Goal: Obtain resource: Obtain resource

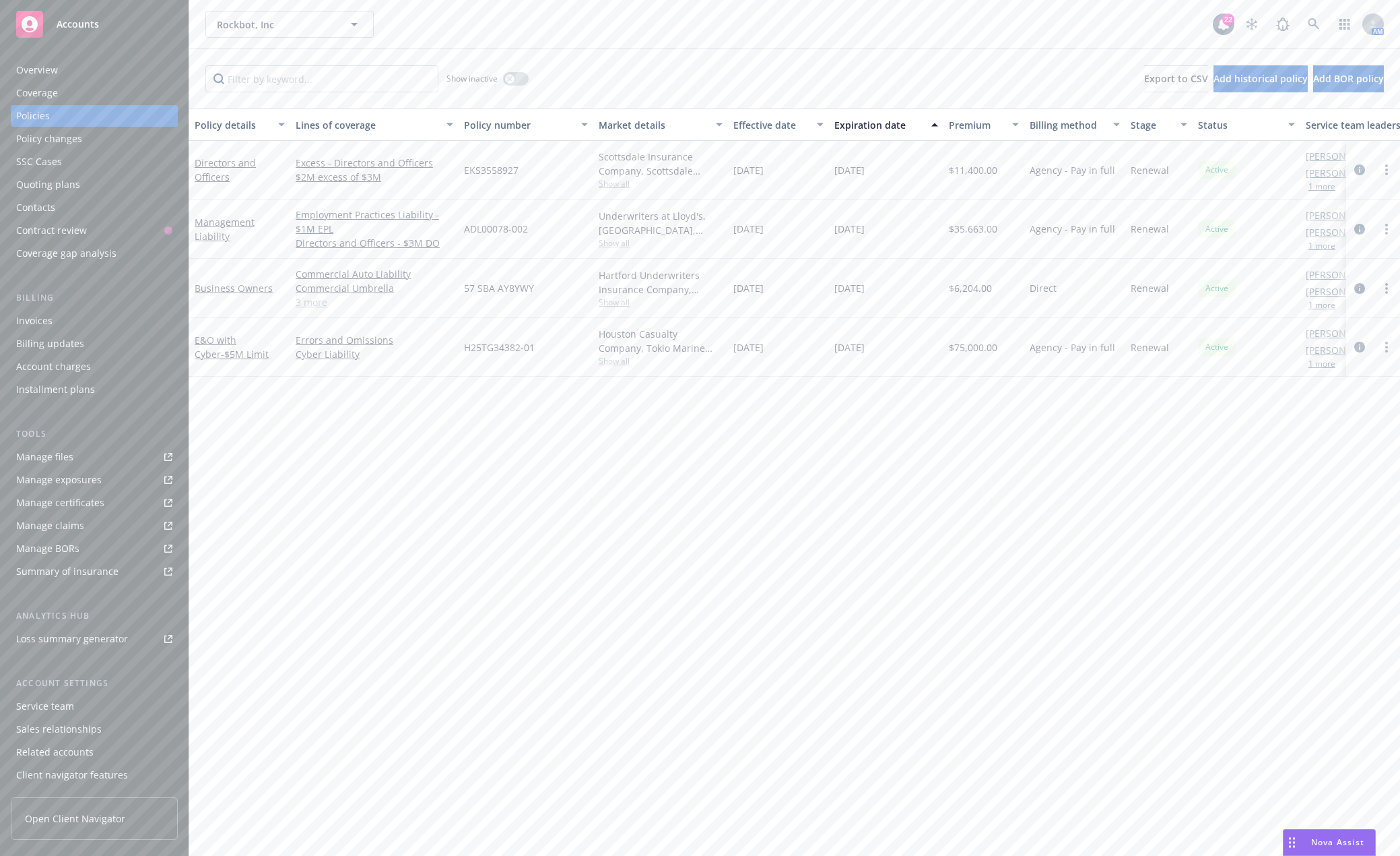
click at [69, 34] on div "Accounts" at bounding box center [94, 24] width 157 height 27
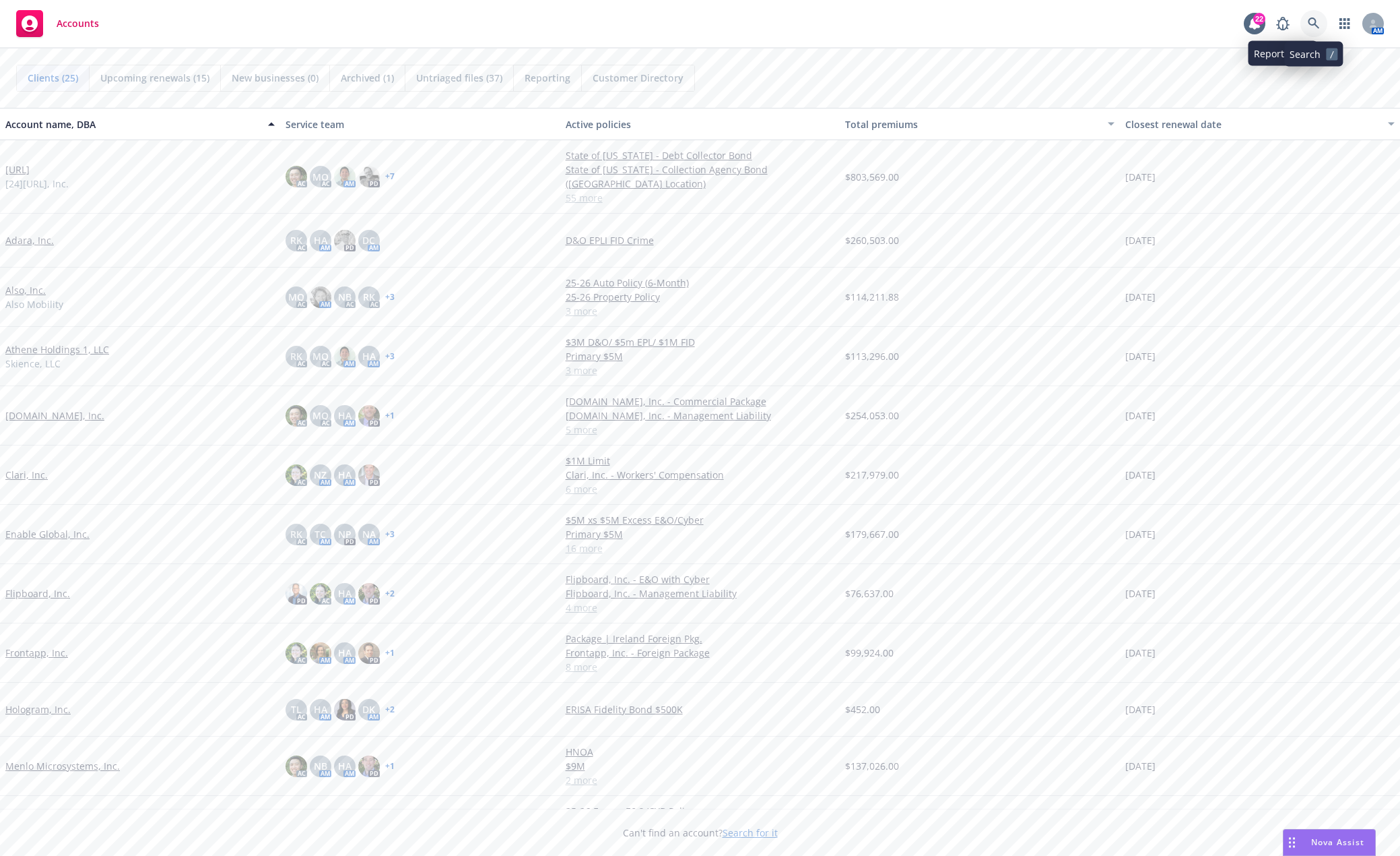
click at [1312, 20] on icon at bounding box center [1314, 23] width 12 height 12
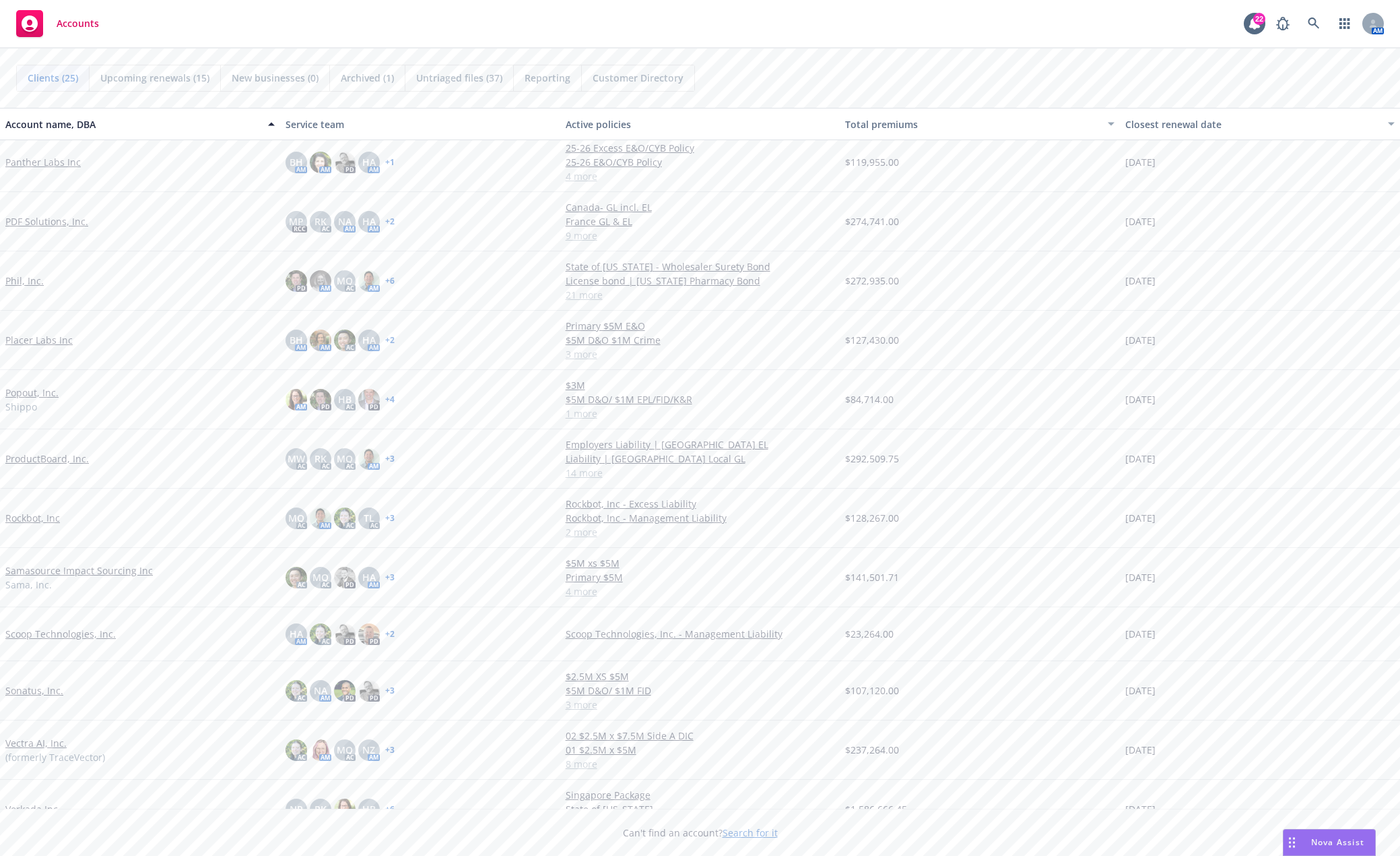
scroll to position [607, 0]
click at [48, 691] on link "Sonatus, Inc." at bounding box center [34, 689] width 57 height 14
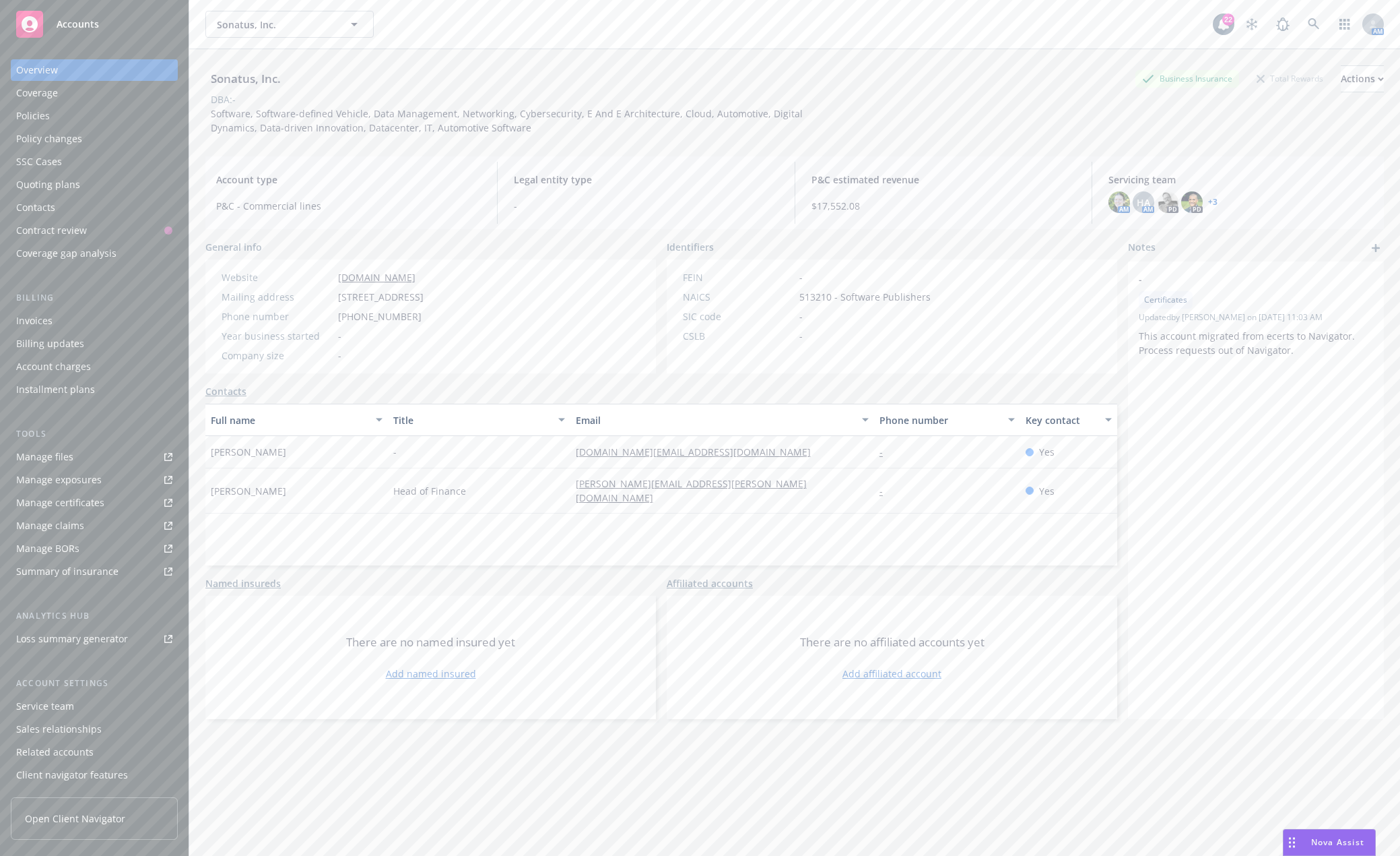
click at [41, 124] on div "Policies" at bounding box center [32, 115] width 33 height 21
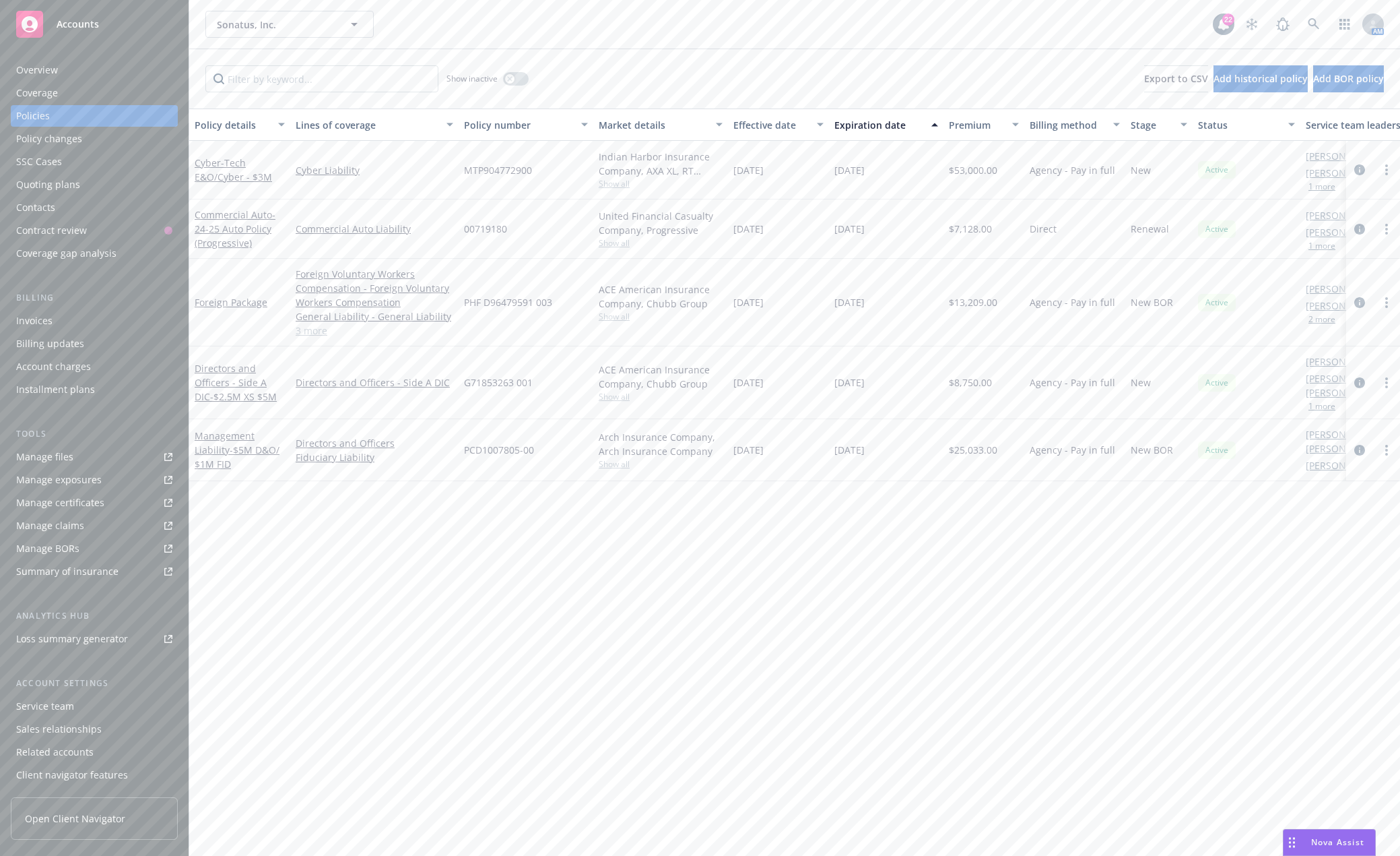
click at [668, 605] on div "Policy details Lines of coverage Policy number Market details Effective date Ex…" at bounding box center [795, 482] width 1211 height 747
click at [63, 29] on span "Accounts" at bounding box center [78, 24] width 43 height 11
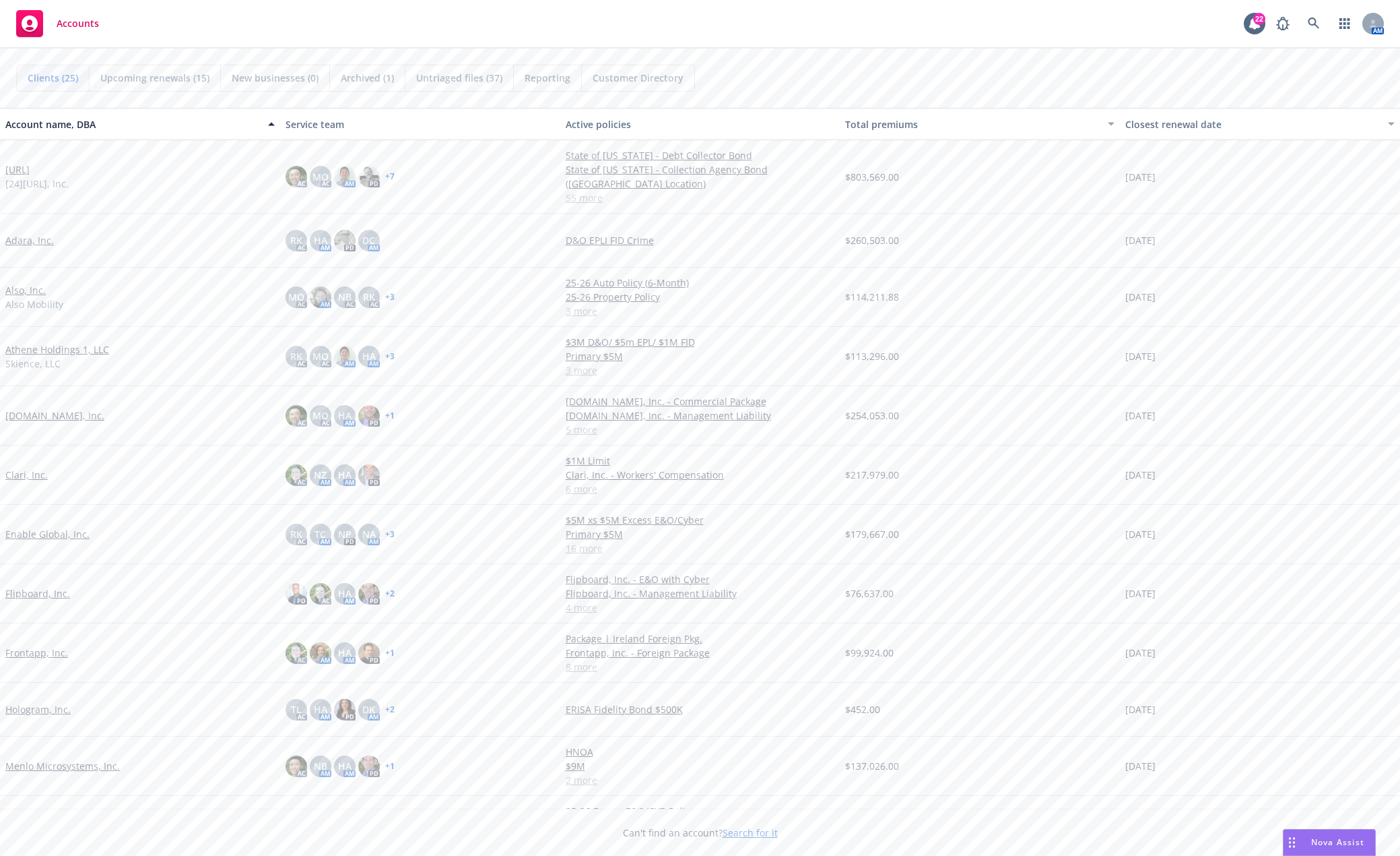
click at [24, 164] on link "[URL]" at bounding box center [18, 169] width 24 height 14
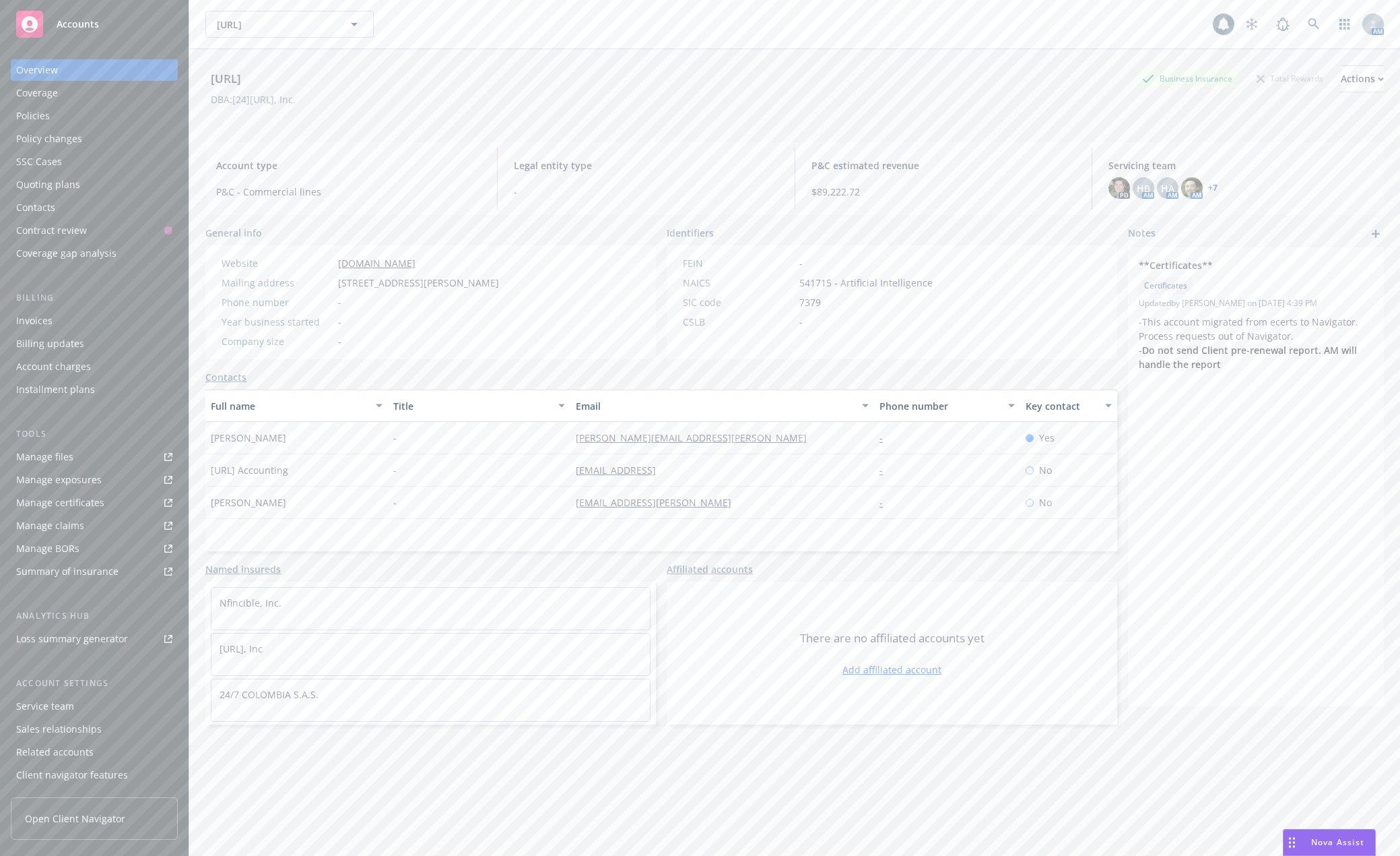
click at [28, 120] on div "Policies" at bounding box center [32, 115] width 33 height 21
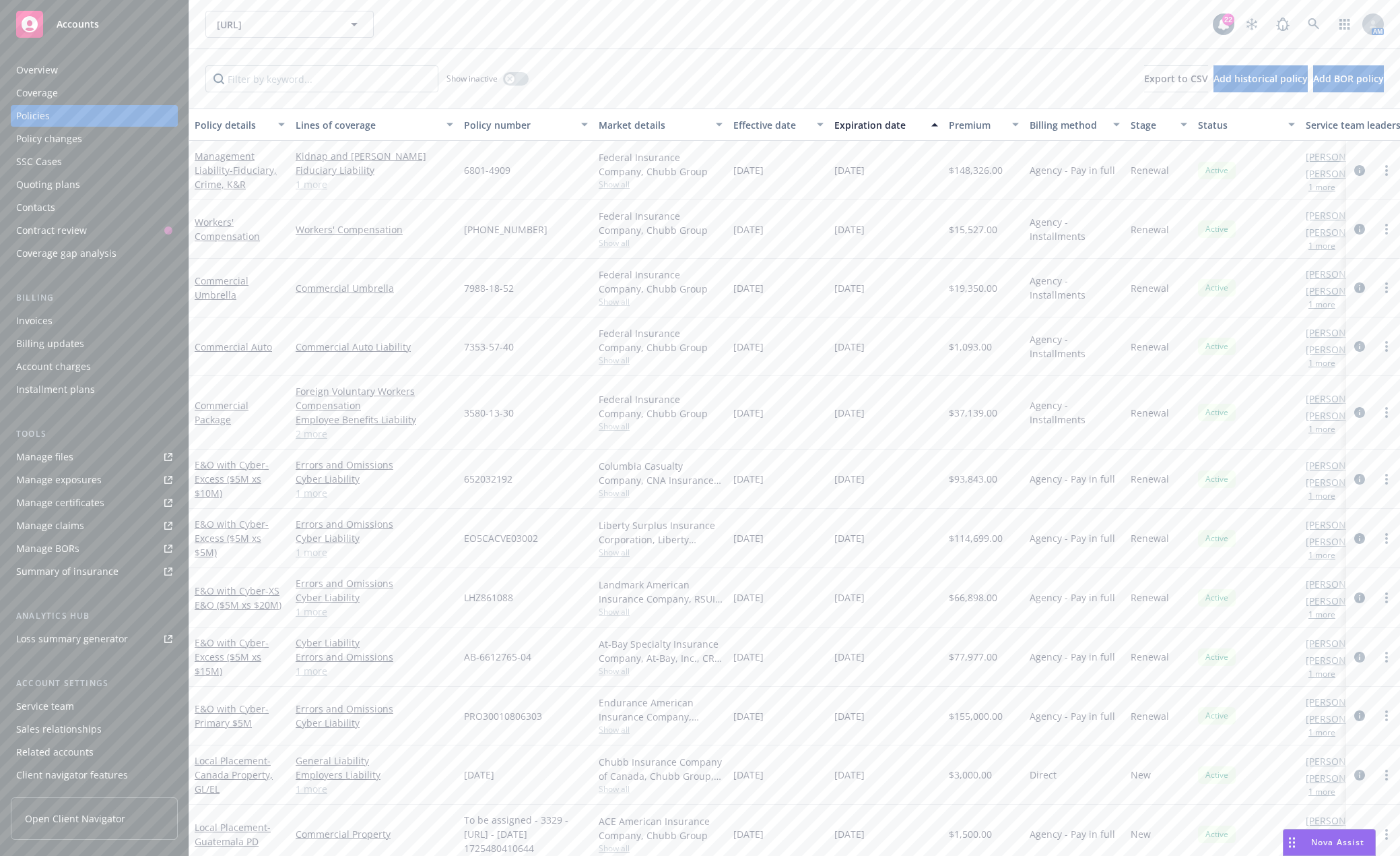
click at [33, 68] on div "Overview" at bounding box center [36, 70] width 42 height 21
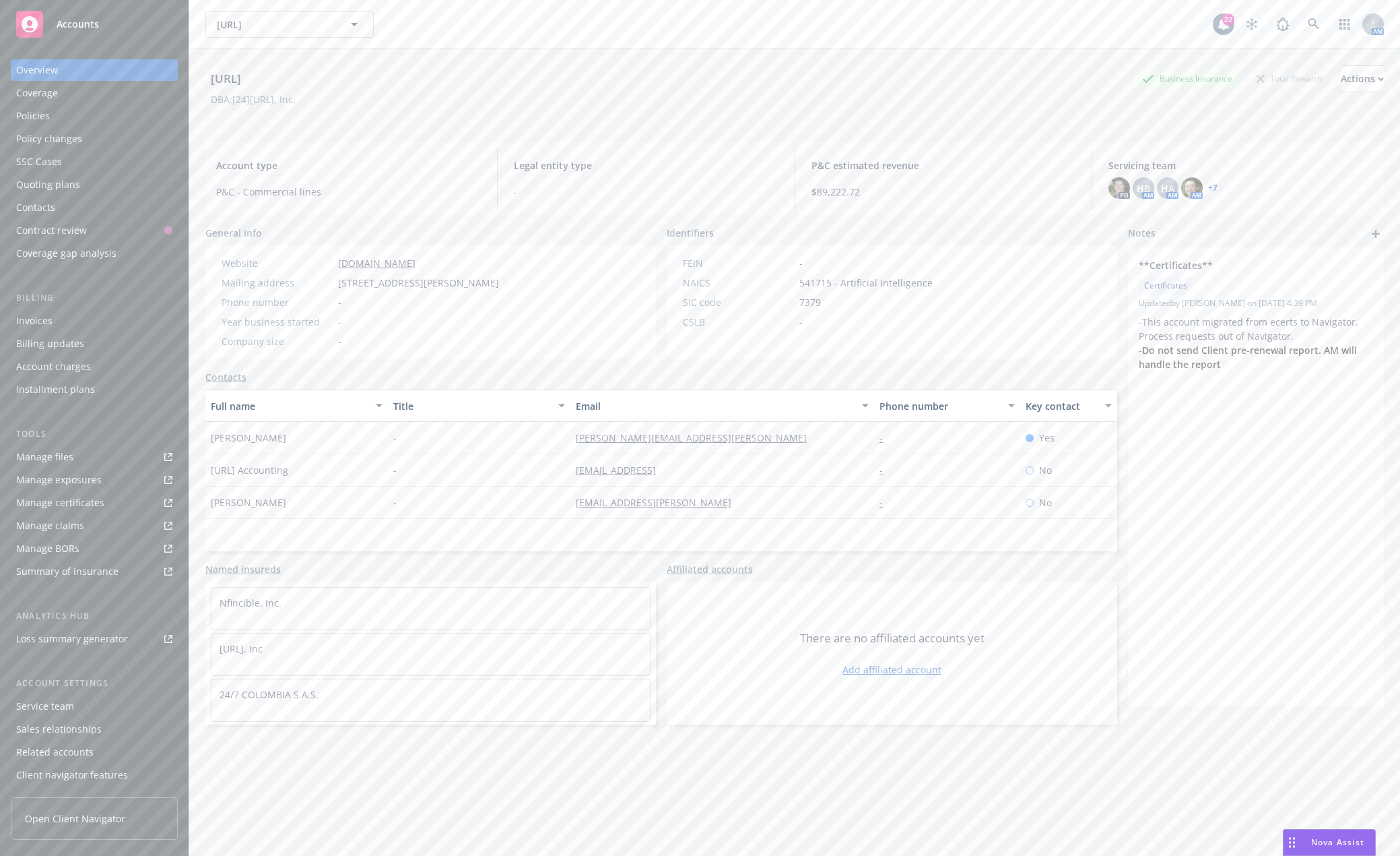
click at [1208, 185] on link "+ 7" at bounding box center [1213, 187] width 9 height 8
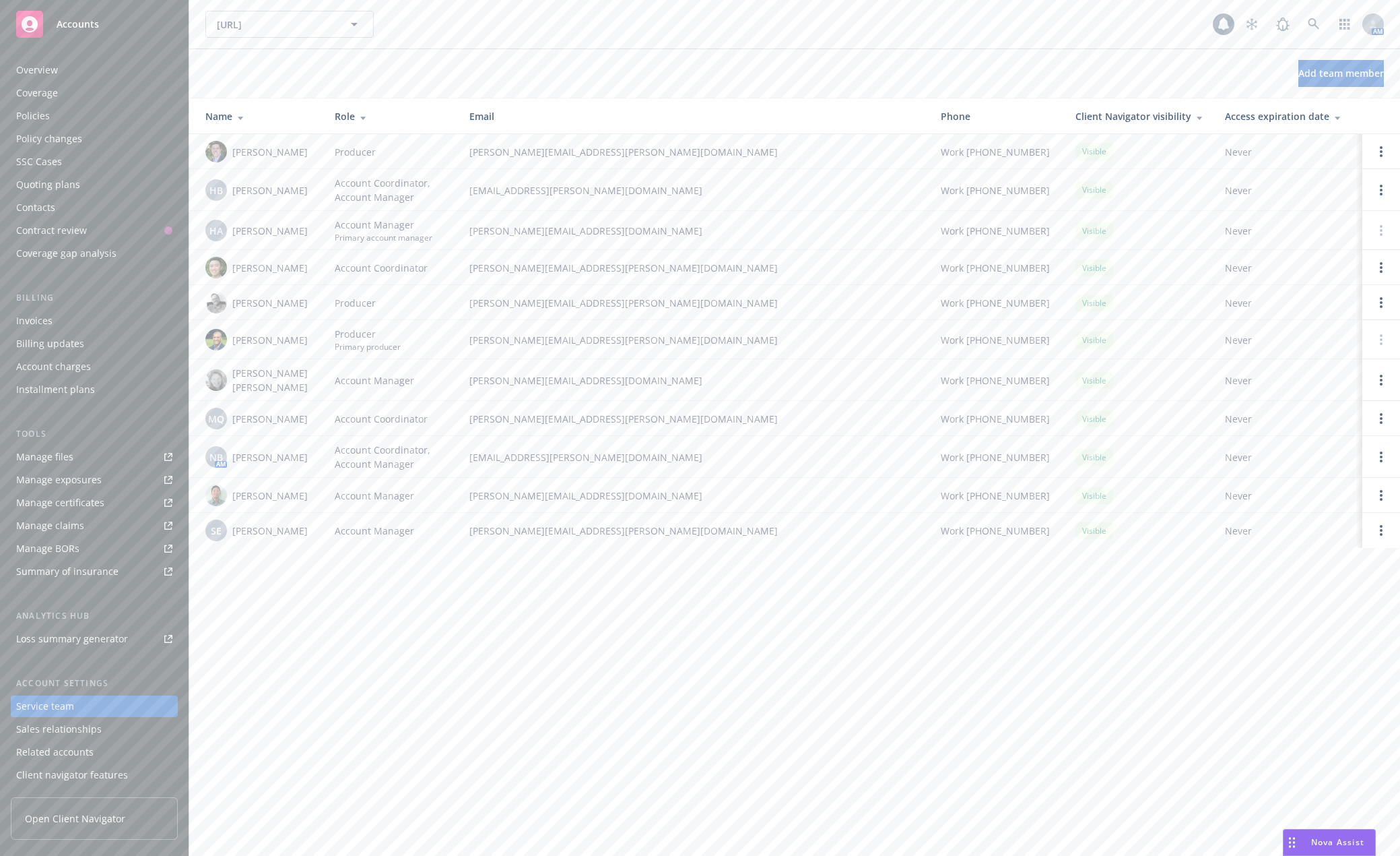
scroll to position [22, 0]
click at [38, 428] on div "Manage files" at bounding box center [45, 434] width 57 height 21
click at [64, 97] on div "Policies" at bounding box center [94, 93] width 157 height 21
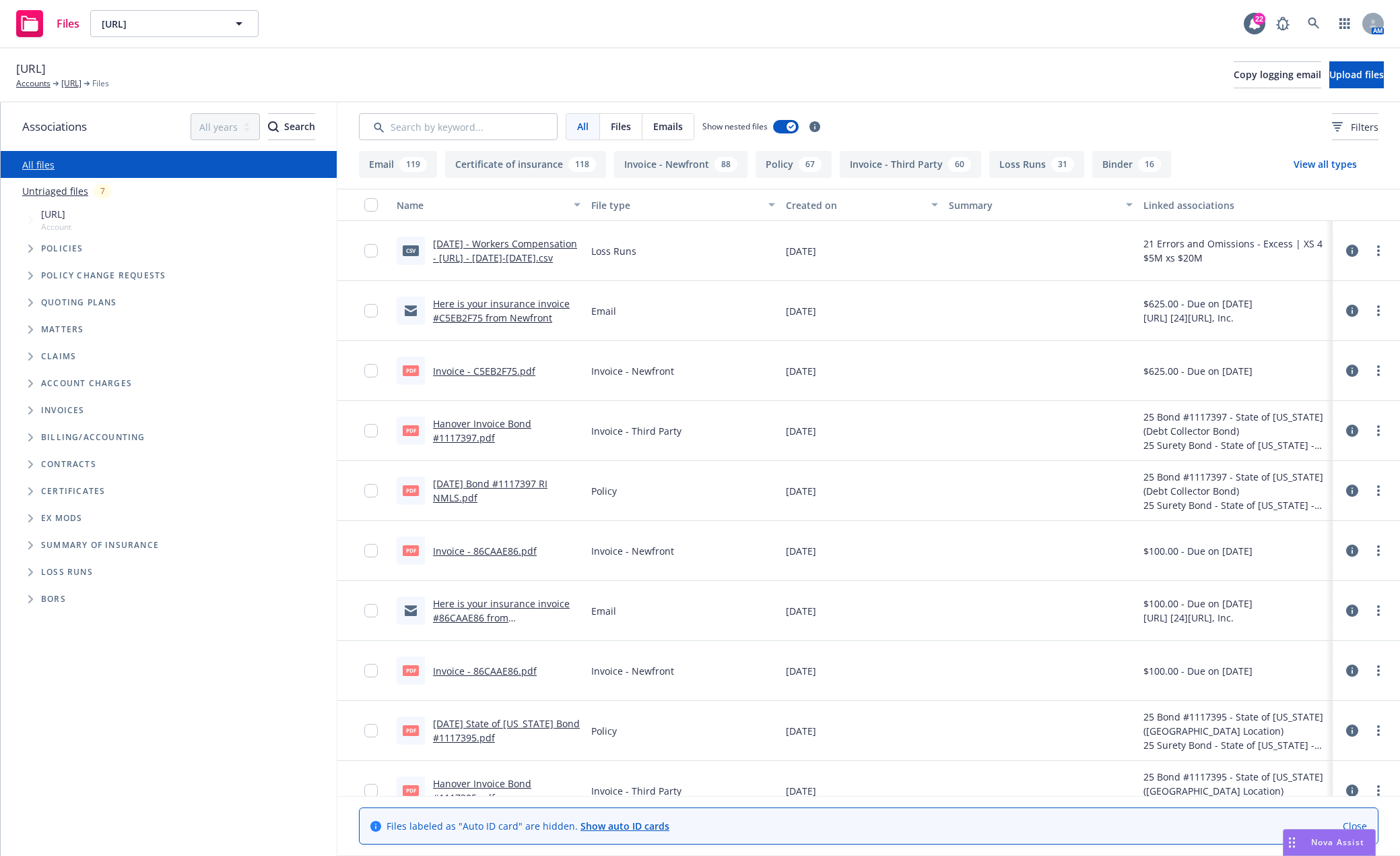
click at [31, 249] on icon "Tree Example" at bounding box center [32, 249] width 6 height 8
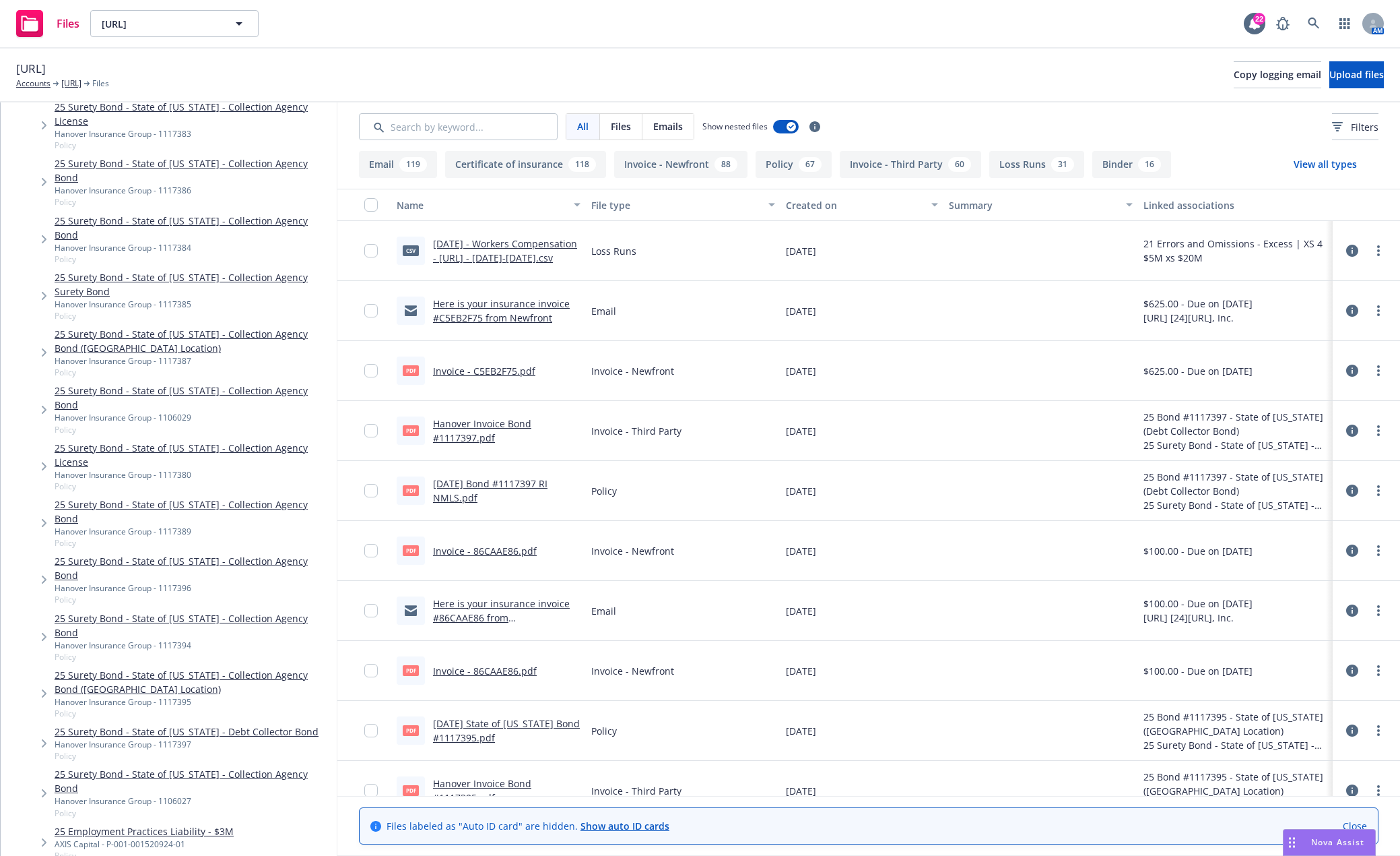
scroll to position [1752, 0]
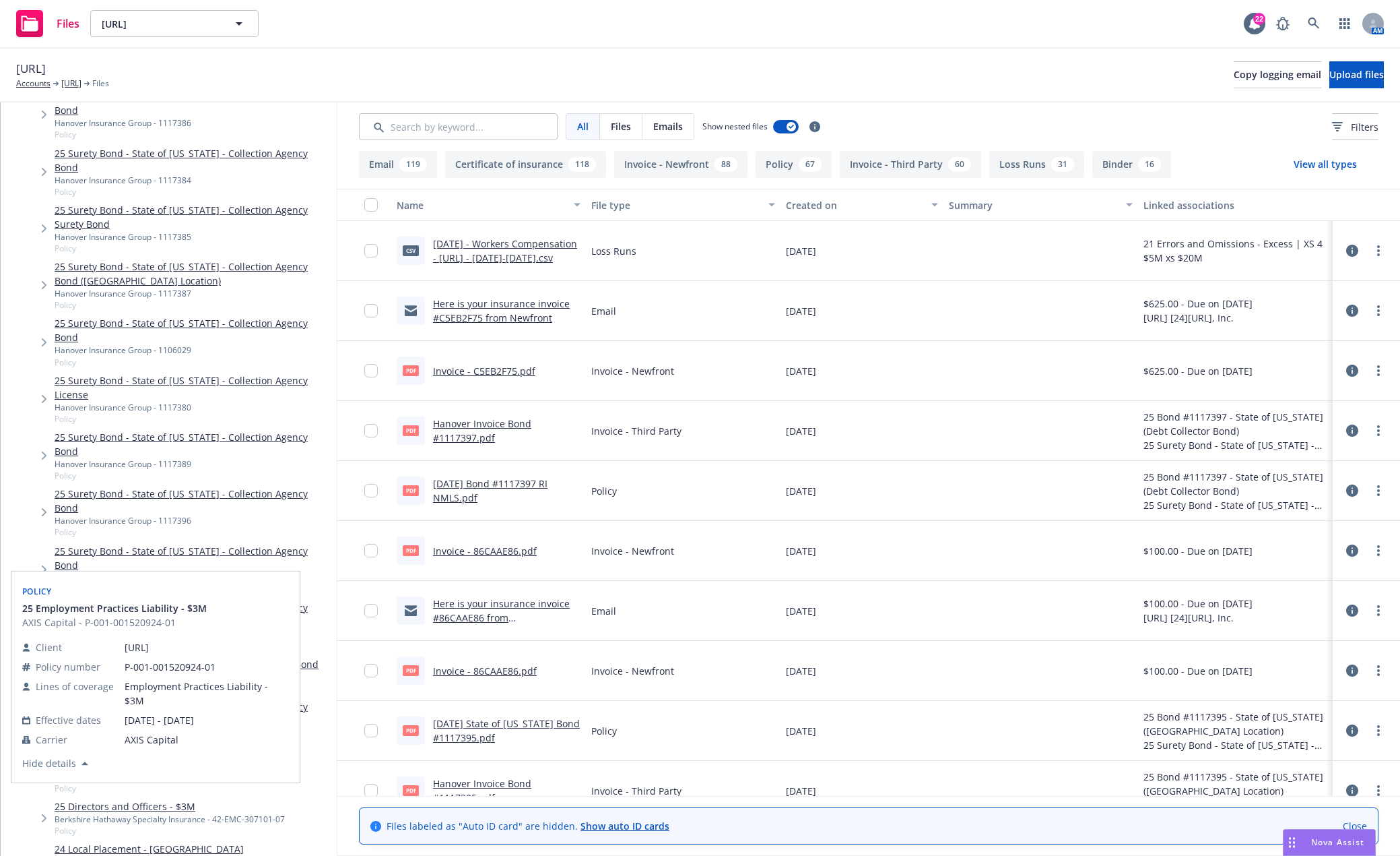
click at [176, 757] on link "25 Employment Practices Liability - $3M" at bounding box center [144, 763] width 179 height 14
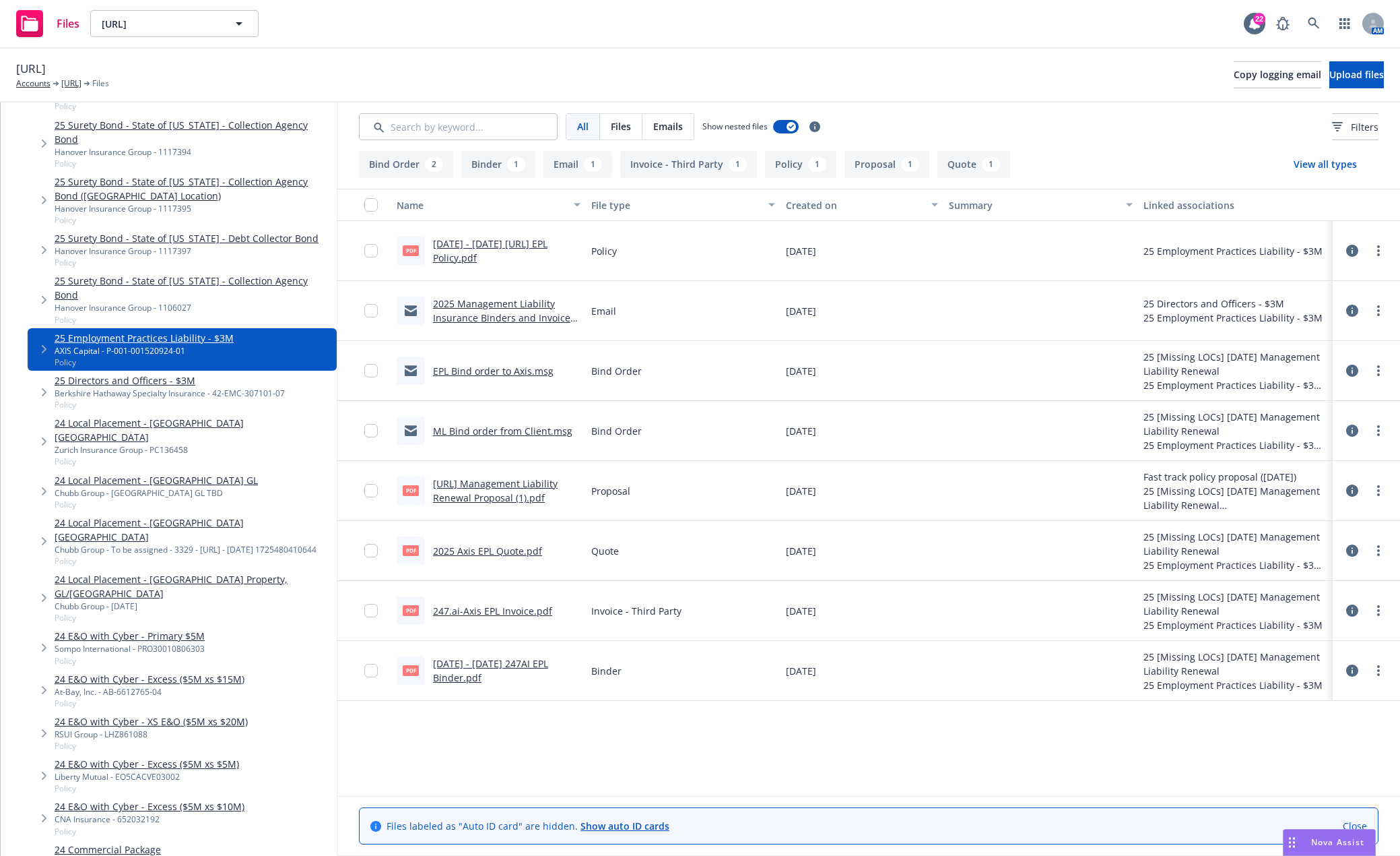
scroll to position [2357, 0]
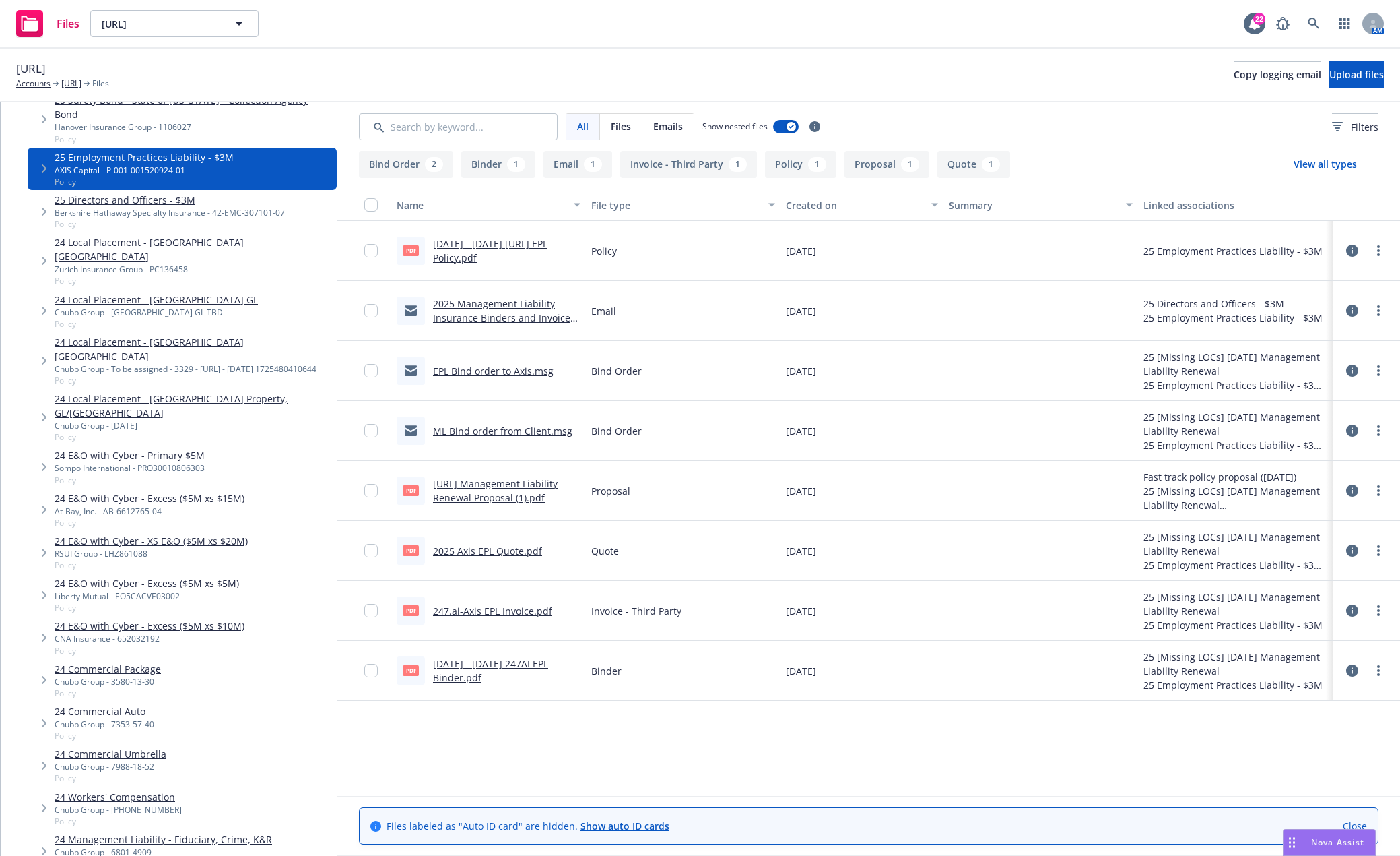
click at [165, 832] on link "24 Management Liability - Fiduciary, Crime, K&R" at bounding box center [163, 838] width 218 height 14
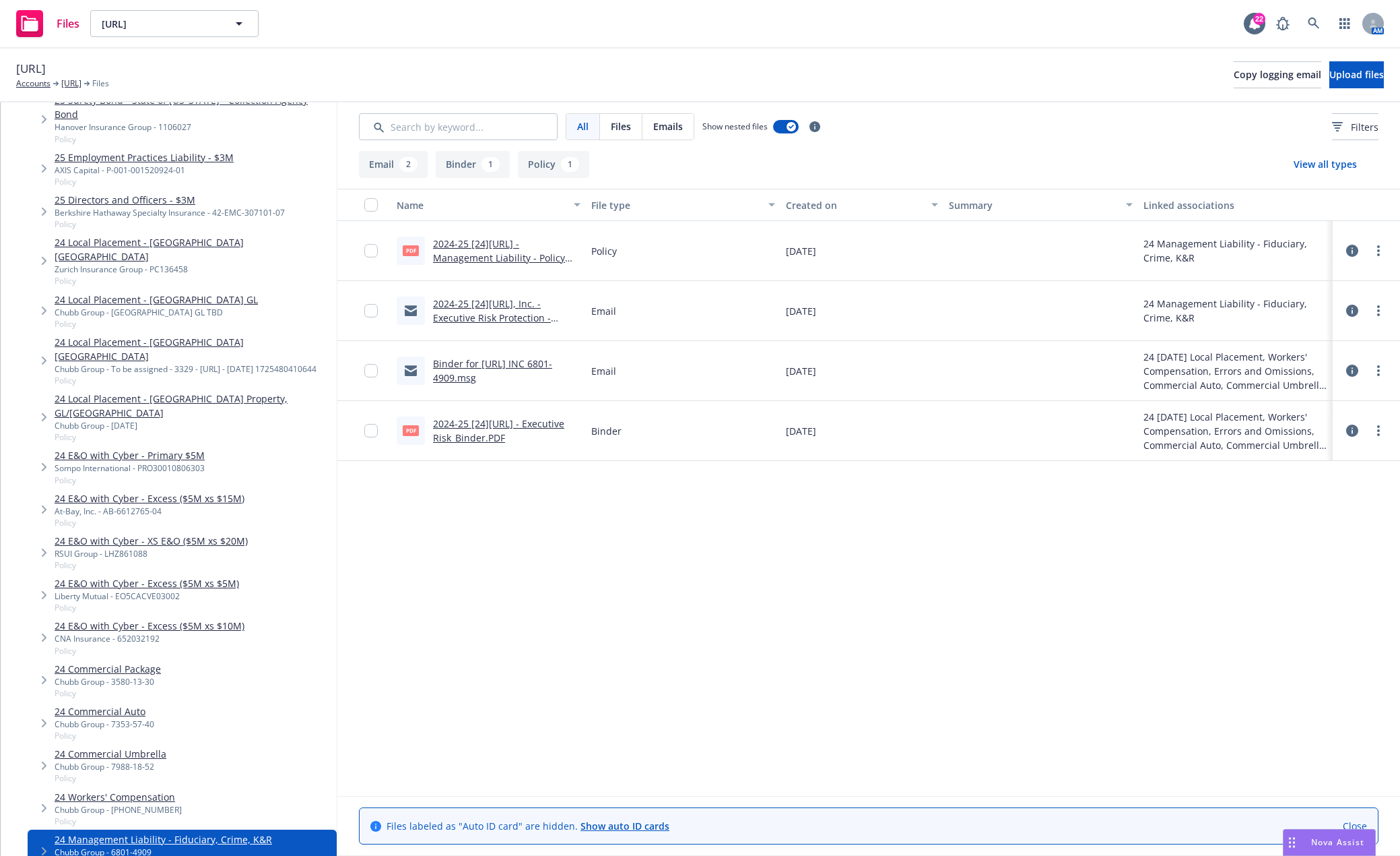
click at [515, 318] on link "2024-25 [24]7.ai, Inc. - Executive Risk Protection - Binder and Invoice" at bounding box center [491, 317] width 118 height 41
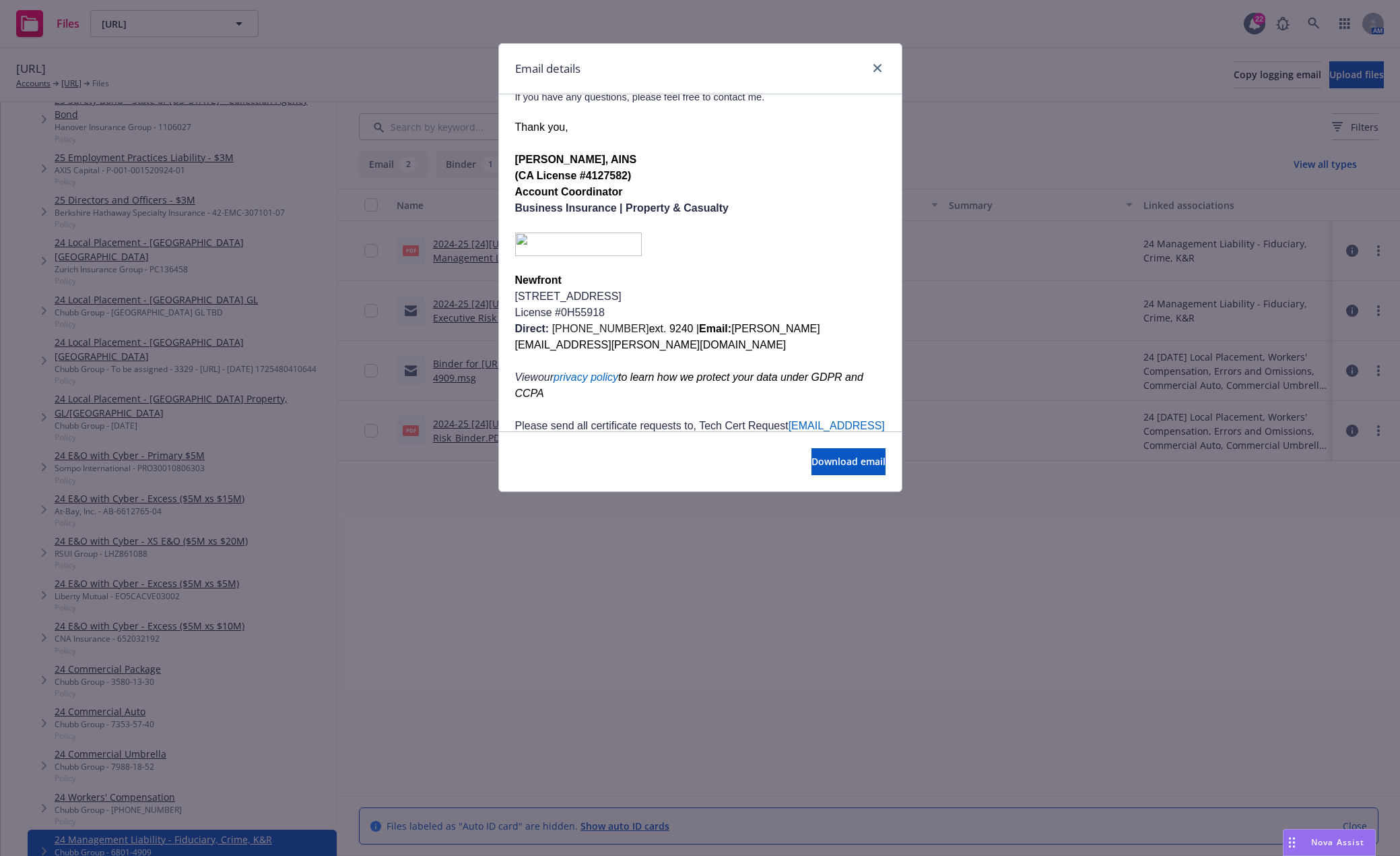
scroll to position [249, 0]
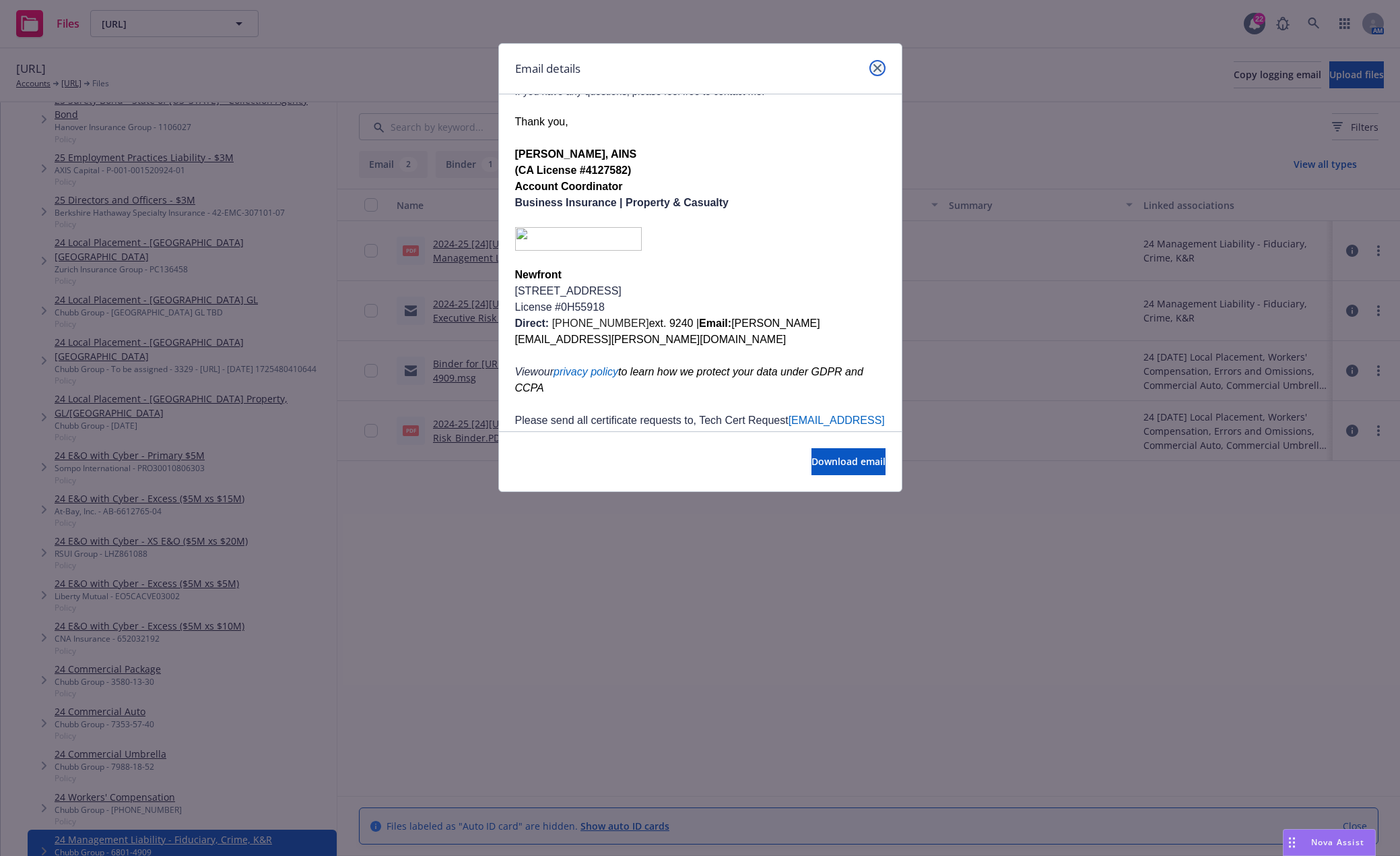
click at [872, 69] on link "close" at bounding box center [877, 68] width 16 height 16
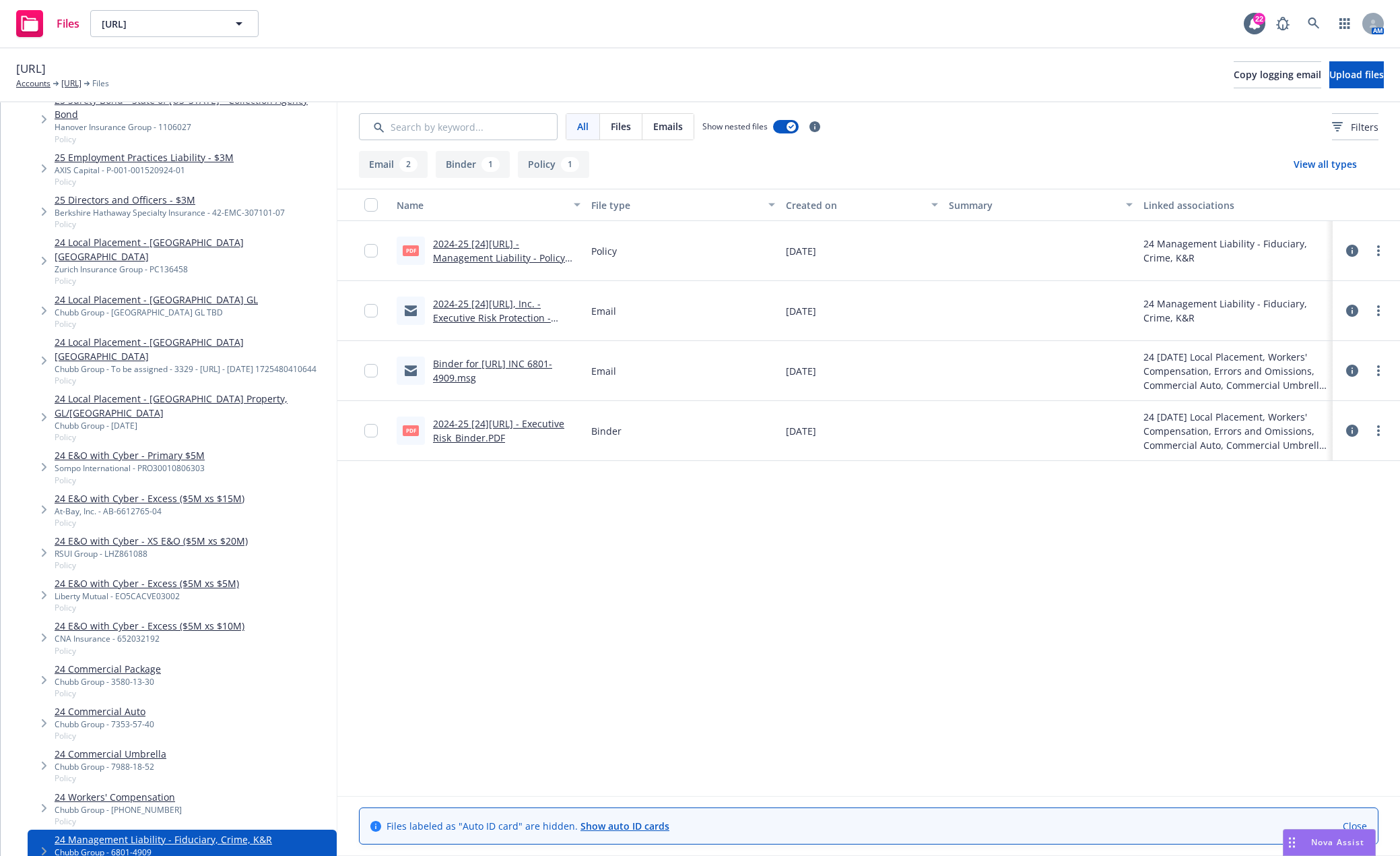
click at [488, 366] on link "Binder for 247.AI INC 6801-4909.msg" at bounding box center [492, 370] width 120 height 27
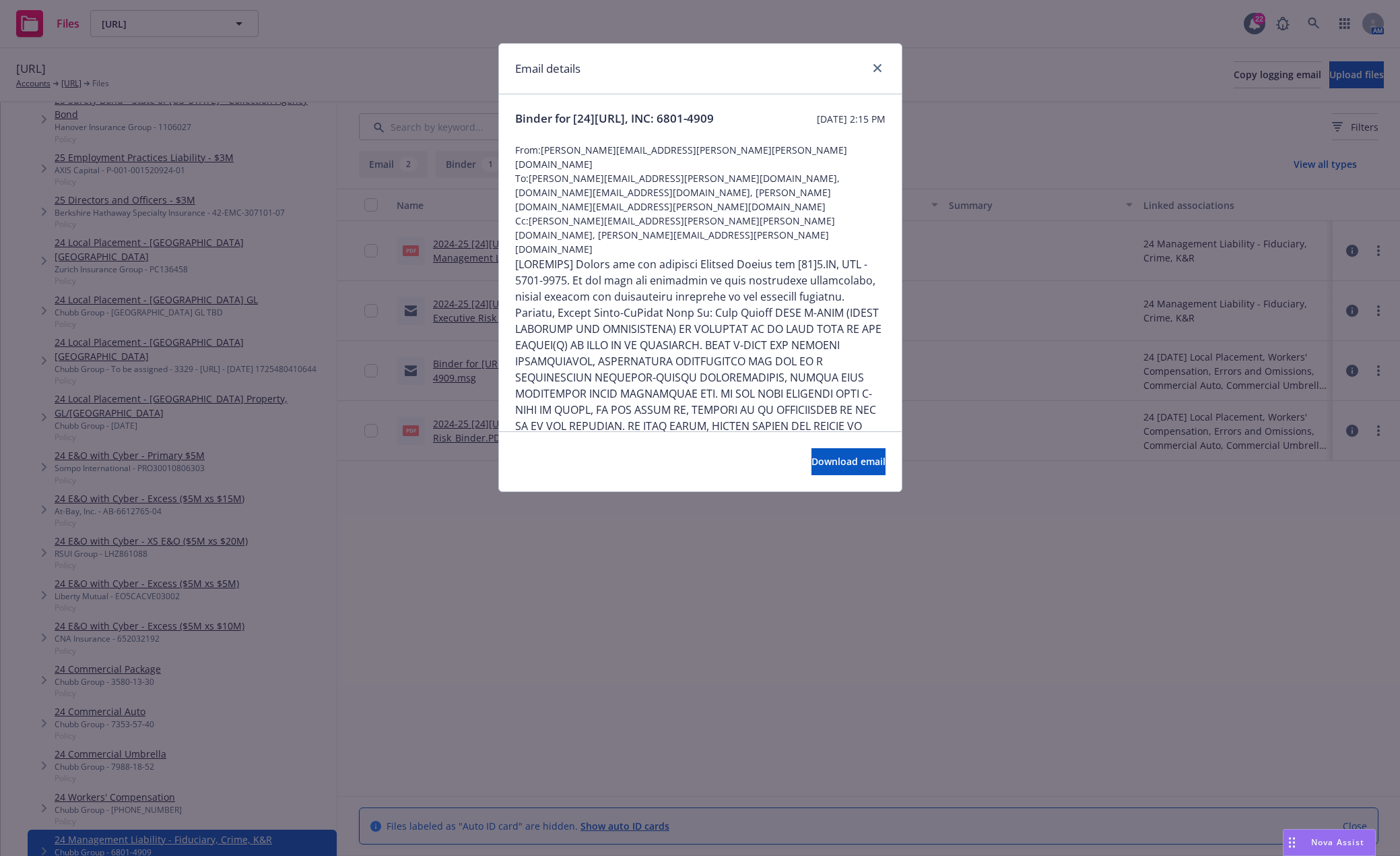
click at [461, 567] on div "Email details Binder for [24]7.AI, INC: 6801-4909 Wednesday, September 25, 2024…" at bounding box center [700, 428] width 1400 height 856
click at [878, 68] on icon "close" at bounding box center [877, 68] width 8 height 8
